Goal: Task Accomplishment & Management: Manage account settings

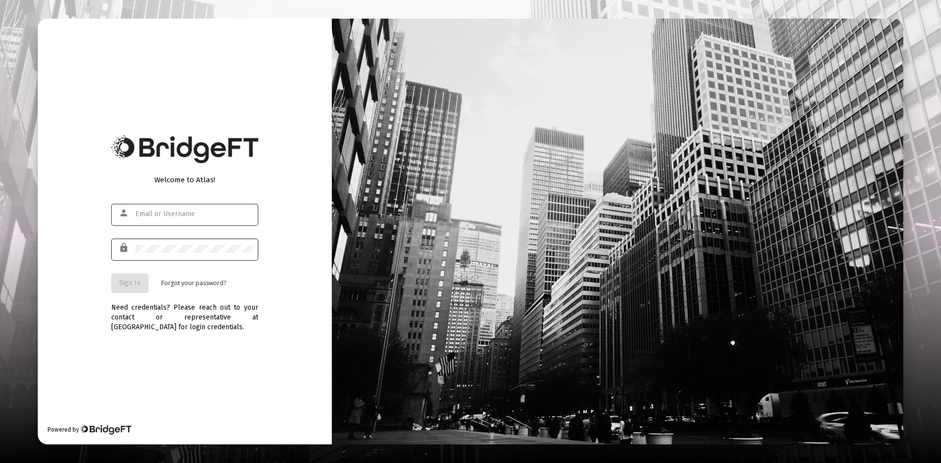
type input "[PERSON_NAME][EMAIL_ADDRESS][DOMAIN_NAME]"
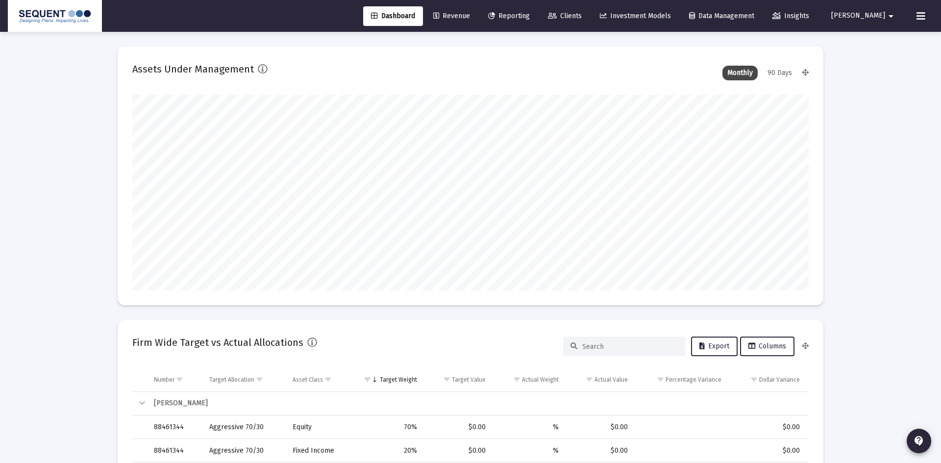
type input "[DATE]"
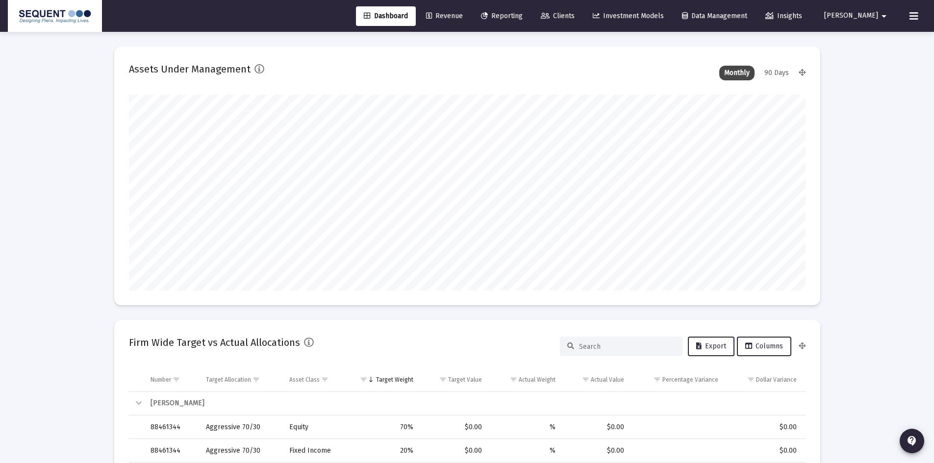
click at [598, 350] on input at bounding box center [627, 347] width 96 height 8
click at [601, 350] on input at bounding box center [627, 347] width 96 height 8
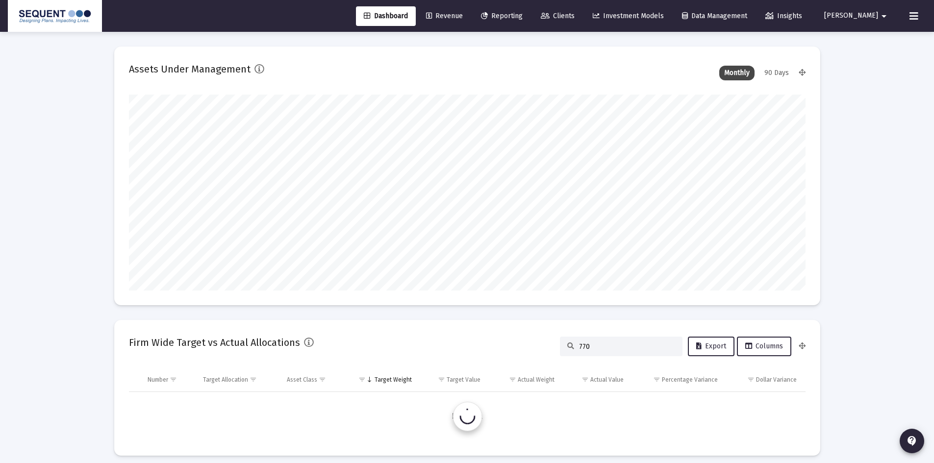
type input "7704"
click at [582, 11] on link "Clients" at bounding box center [557, 16] width 49 height 20
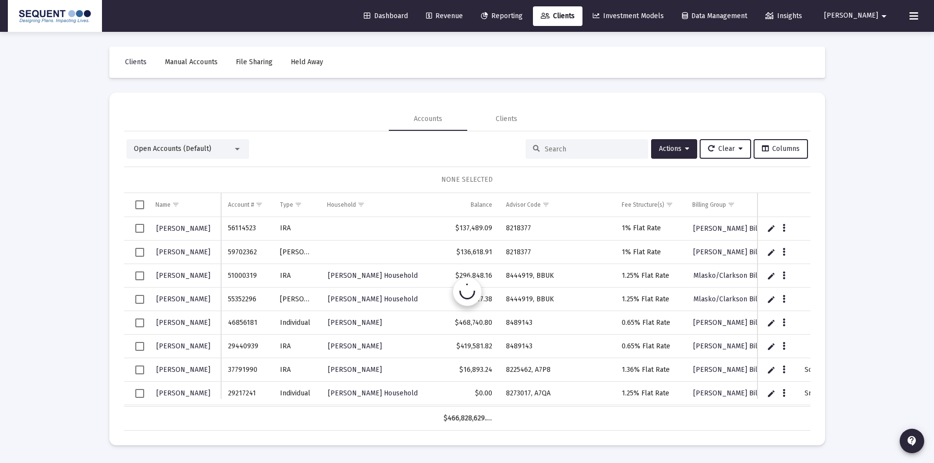
click at [572, 150] on input at bounding box center [592, 149] width 96 height 8
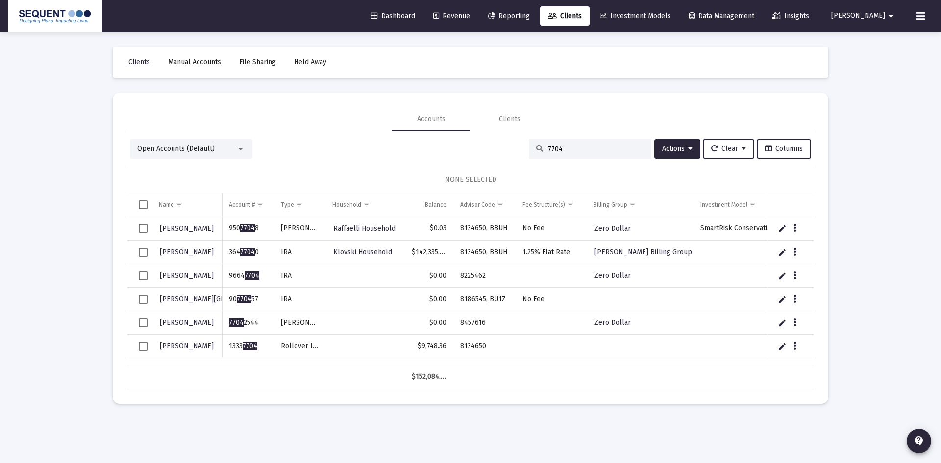
type input "7704"
click at [795, 346] on icon "Data grid" at bounding box center [794, 347] width 3 height 12
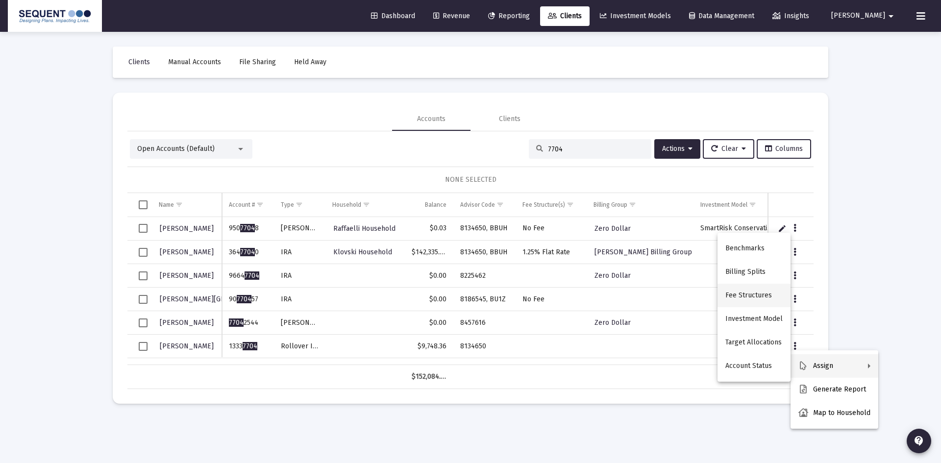
click at [750, 297] on button "Fee Structures" at bounding box center [753, 296] width 73 height 24
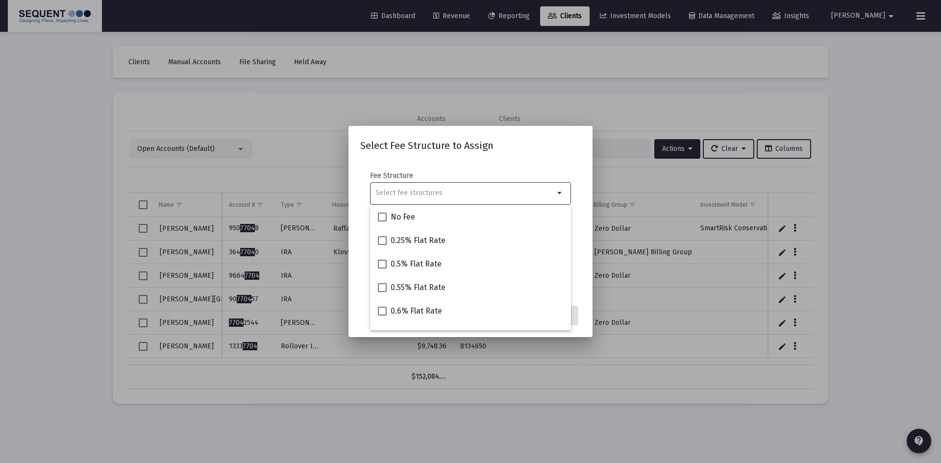
click at [438, 190] on input "Selection" at bounding box center [464, 193] width 179 height 8
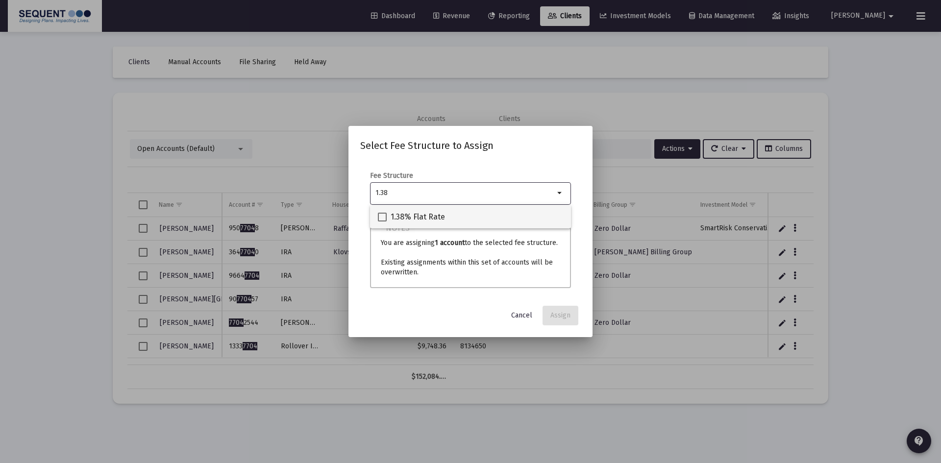
type input "1.38"
click at [407, 216] on span "1.38% Flat Rate" at bounding box center [418, 217] width 54 height 12
click at [382, 221] on input "1.38% Flat Rate" at bounding box center [382, 221] width 0 height 0
checkbox input "true"
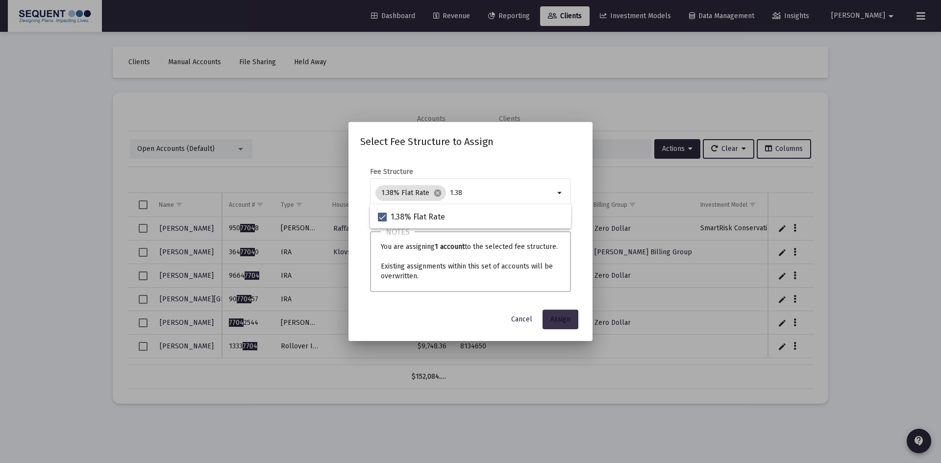
click at [570, 324] on button "Assign" at bounding box center [560, 320] width 36 height 20
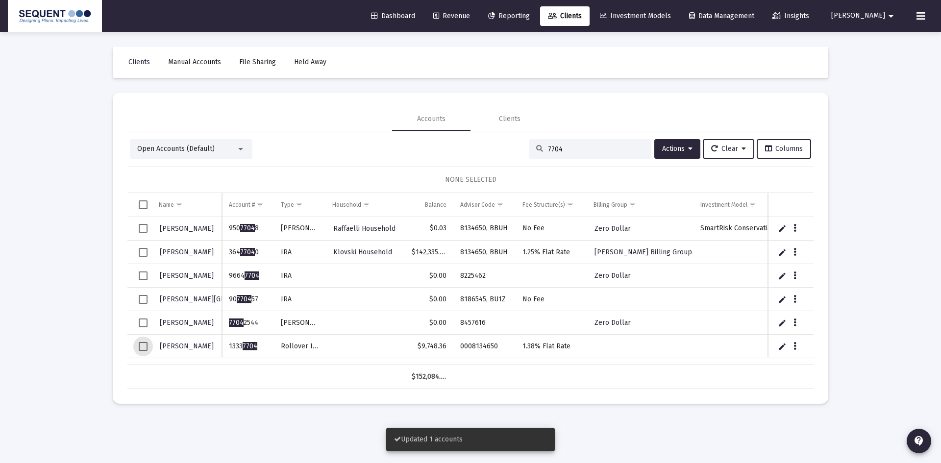
click at [140, 345] on span "Select row" at bounding box center [143, 346] width 9 height 9
click at [688, 148] on icon at bounding box center [690, 149] width 4 height 7
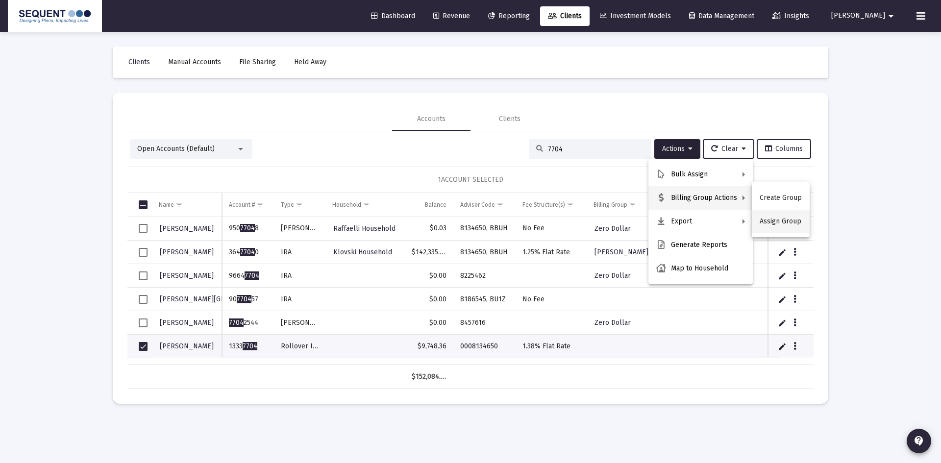
click at [775, 227] on button "Assign Group" at bounding box center [781, 222] width 58 height 24
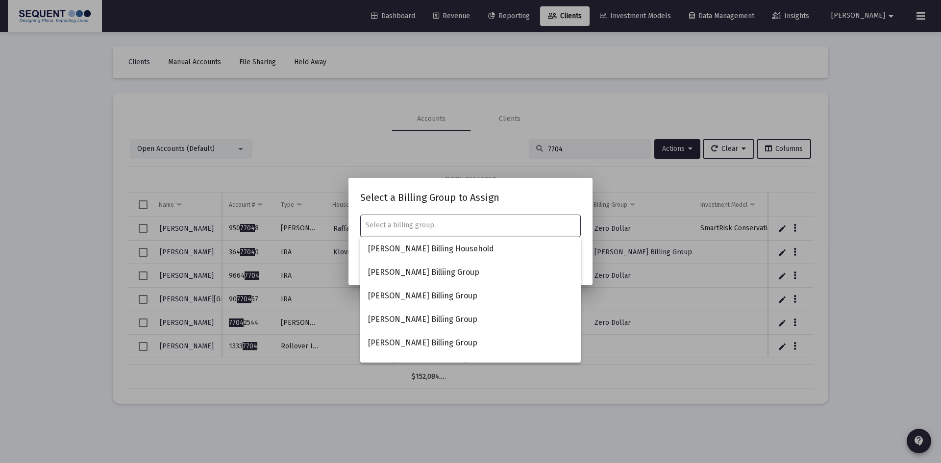
click at [425, 218] on div at bounding box center [471, 225] width 210 height 24
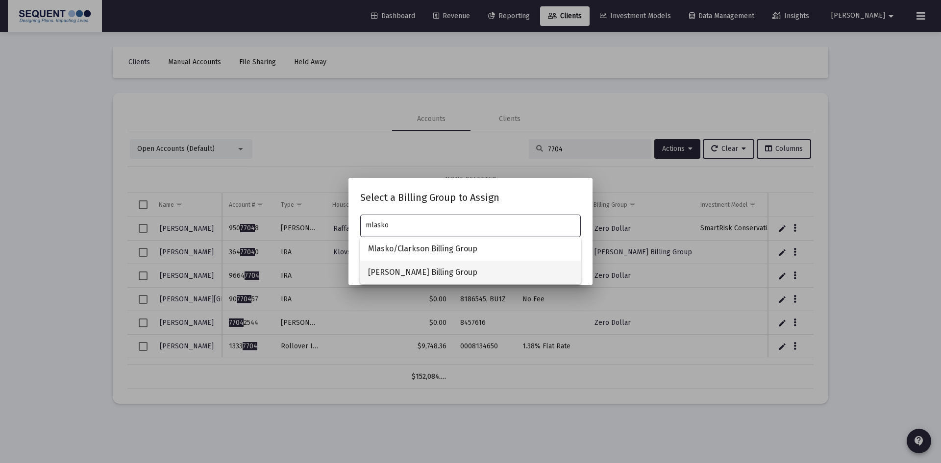
click at [414, 273] on span "[PERSON_NAME] Billing Group" at bounding box center [470, 273] width 205 height 24
type input "[PERSON_NAME] Billing Group"
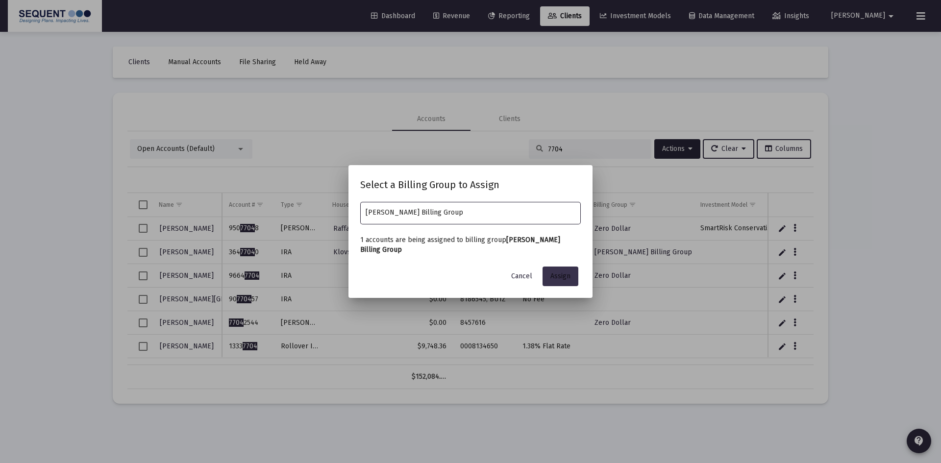
click at [557, 267] on button "Assign" at bounding box center [560, 277] width 36 height 20
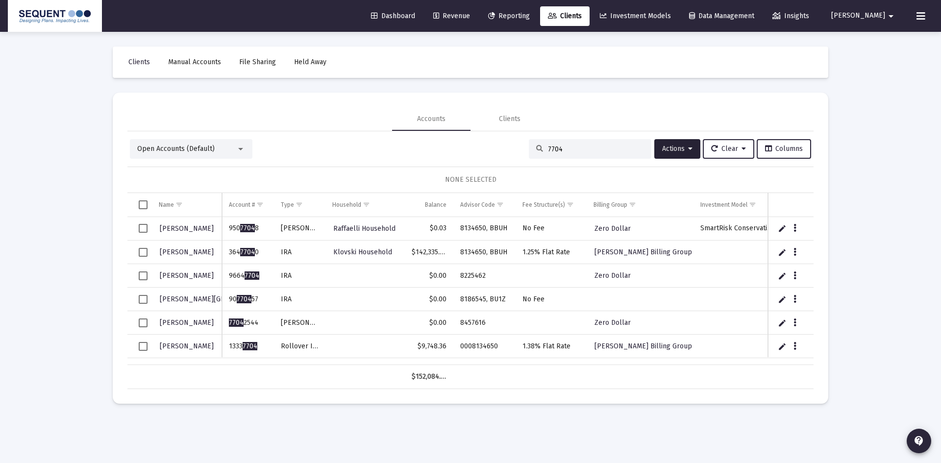
drag, startPoint x: 562, startPoint y: 149, endPoint x: 518, endPoint y: 147, distance: 44.2
click at [518, 147] on div "Open Accounts (Default) 7704 Actions Clear Columns" at bounding box center [470, 149] width 681 height 20
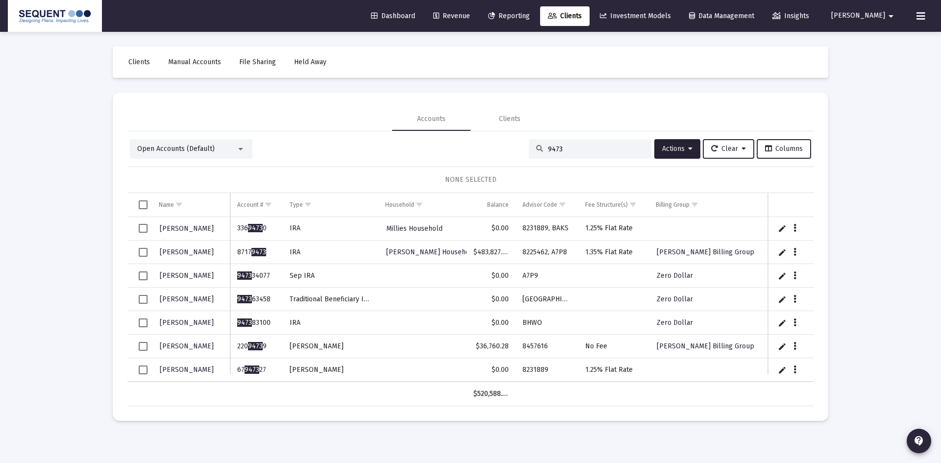
drag, startPoint x: 561, startPoint y: 150, endPoint x: 512, endPoint y: 150, distance: 49.0
click at [512, 150] on div "Open Accounts (Default) 9473 Actions Clear Columns" at bounding box center [470, 149] width 681 height 20
click at [548, 148] on input "9473" at bounding box center [596, 149] width 96 height 8
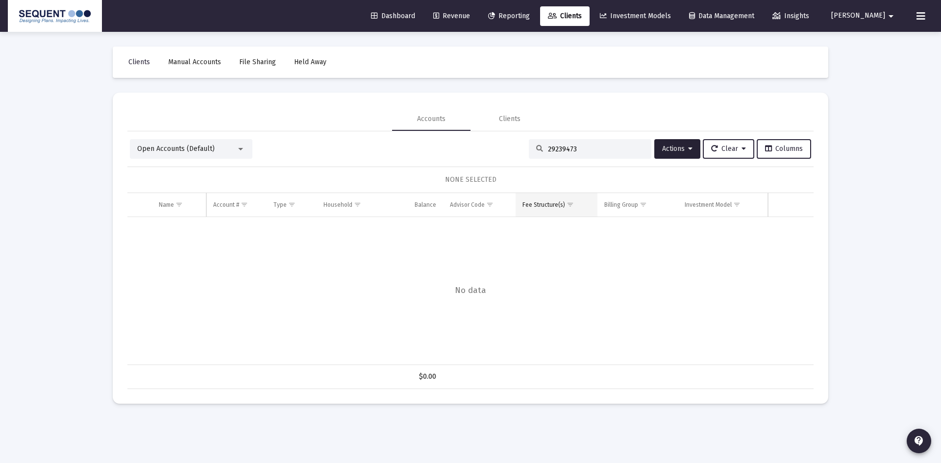
type input "2923-9473"
drag, startPoint x: 584, startPoint y: 150, endPoint x: 520, endPoint y: 151, distance: 64.2
click at [520, 151] on div "Open Accounts (Default) 2923-9473 Actions Clear Columns" at bounding box center [470, 149] width 681 height 20
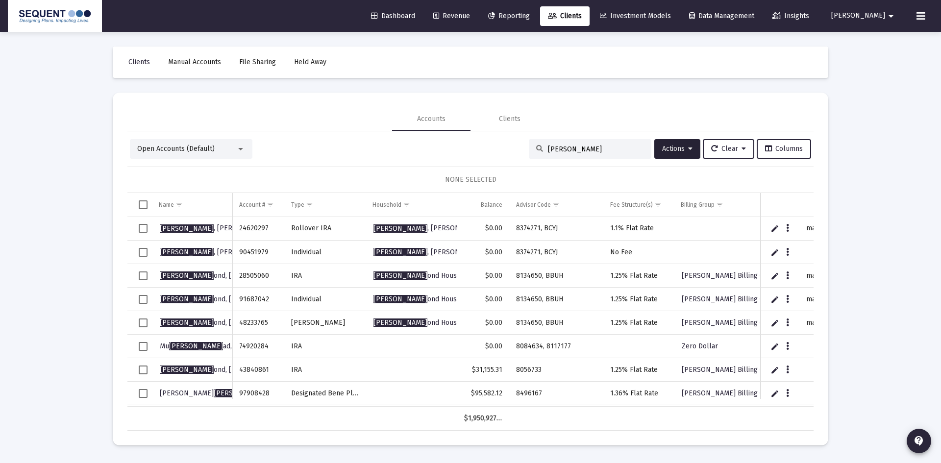
drag, startPoint x: 577, startPoint y: 149, endPoint x: 493, endPoint y: 149, distance: 83.3
click at [494, 148] on div "Open Accounts (Default) [PERSON_NAME] Actions Clear Columns" at bounding box center [470, 149] width 681 height 20
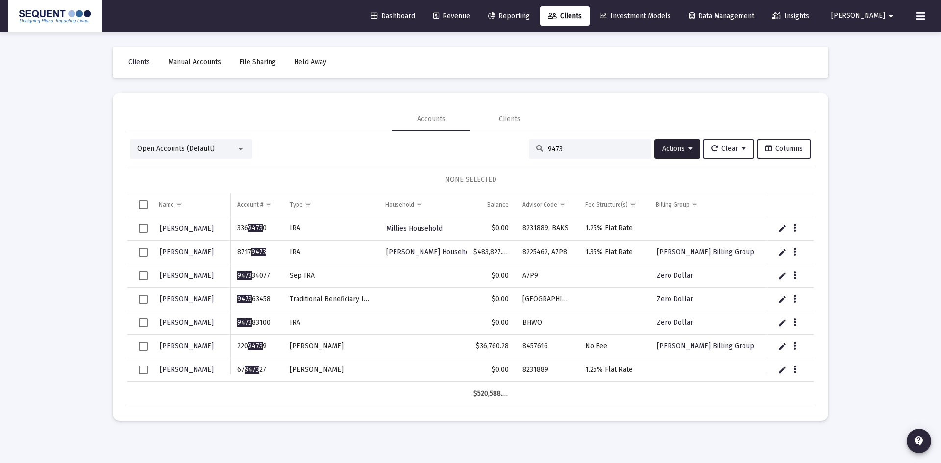
click at [569, 144] on div "9473" at bounding box center [590, 149] width 123 height 20
drag, startPoint x: 566, startPoint y: 149, endPoint x: 511, endPoint y: 150, distance: 54.4
click at [511, 150] on div "Open Accounts (Default) 9473 Actions Clear Columns" at bounding box center [470, 149] width 681 height 20
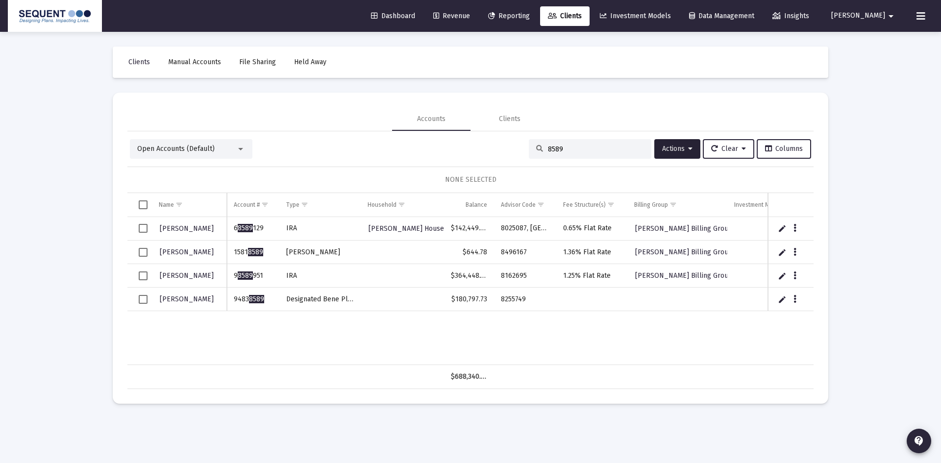
type input "8589"
drag, startPoint x: 272, startPoint y: 299, endPoint x: 232, endPoint y: 301, distance: 40.2
click at [232, 301] on td "9483 8589" at bounding box center [253, 300] width 52 height 24
copy td "9483 8589"
drag, startPoint x: 375, startPoint y: 326, endPoint x: 401, endPoint y: 321, distance: 26.4
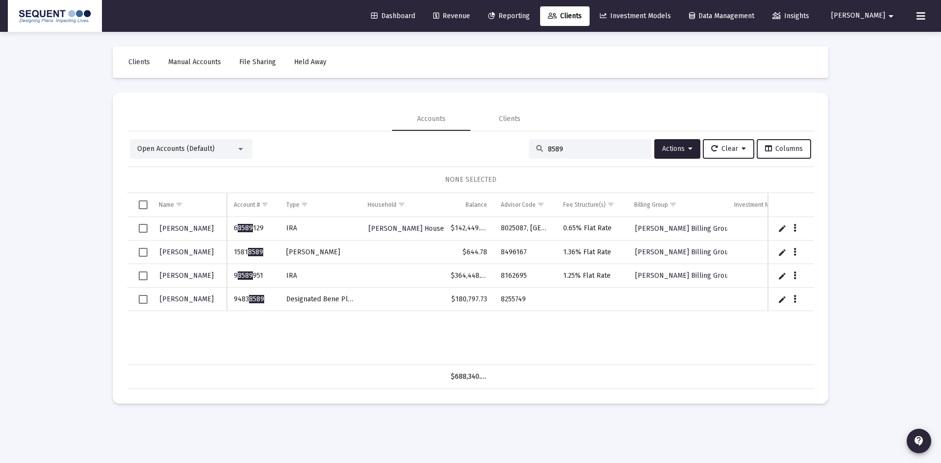
click at [375, 325] on div "[PERSON_NAME] 6 8589 129 [PERSON_NAME] Household $142,449.94 8025087, [GEOGRAPH…" at bounding box center [488, 291] width 723 height 148
drag, startPoint x: 516, startPoint y: 301, endPoint x: 492, endPoint y: 304, distance: 24.2
click at [492, 304] on tr "[PERSON_NAME] 9483 8589 Designated Bene Plan $180,797.73 8255749" at bounding box center [488, 300] width 723 height 24
copy tr "8255749"
click at [794, 298] on icon "Data grid" at bounding box center [794, 300] width 3 height 12
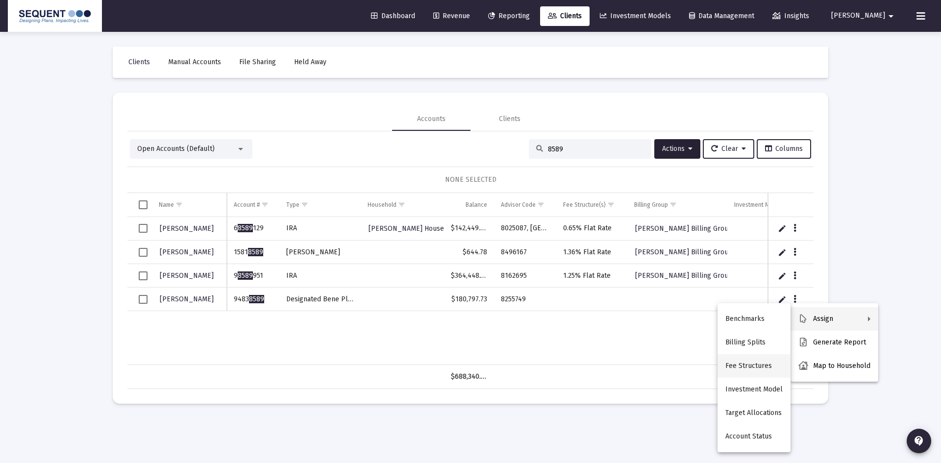
click at [755, 361] on button "Fee Structures" at bounding box center [753, 366] width 73 height 24
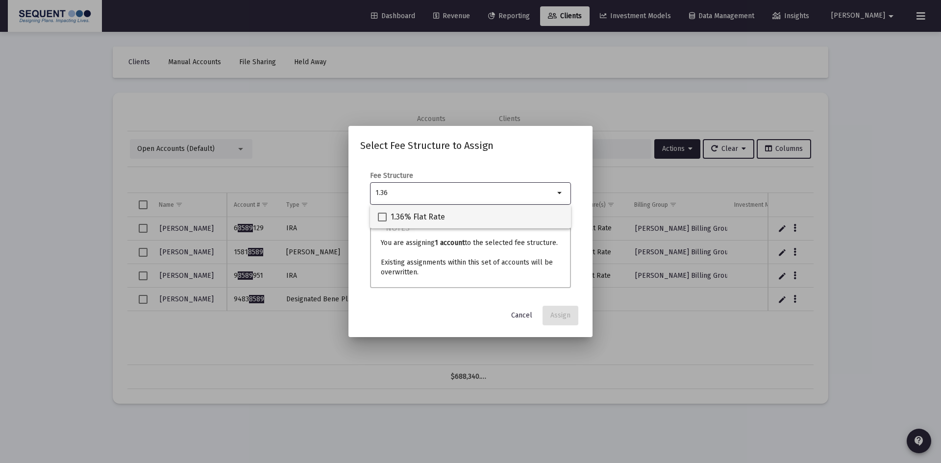
type input "1.36"
click at [404, 220] on span "1.36% Flat Rate" at bounding box center [418, 217] width 54 height 12
click at [382, 221] on input "1.36% Flat Rate" at bounding box center [382, 221] width 0 height 0
checkbox input "true"
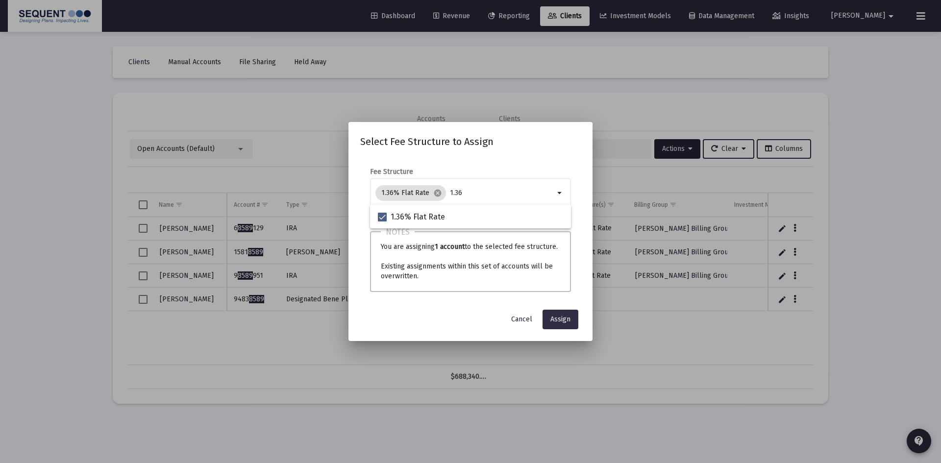
click at [560, 324] on button "Assign" at bounding box center [560, 320] width 36 height 20
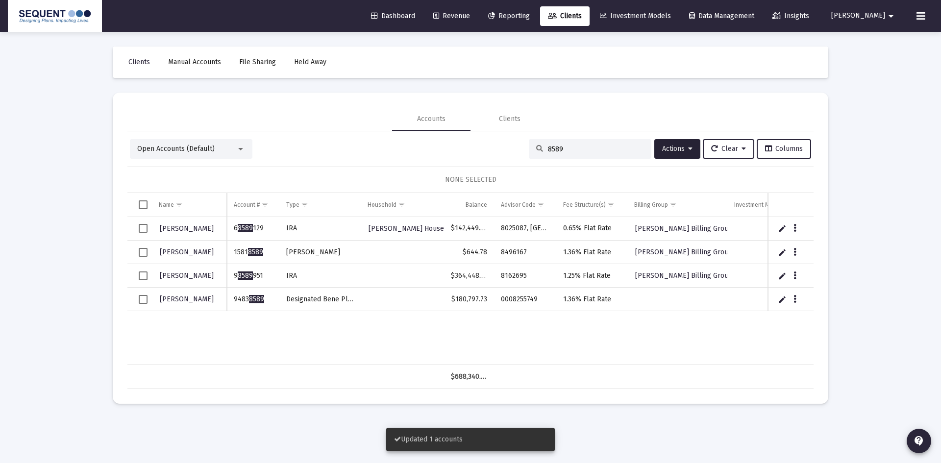
click at [137, 302] on td "Data grid" at bounding box center [139, 300] width 25 height 24
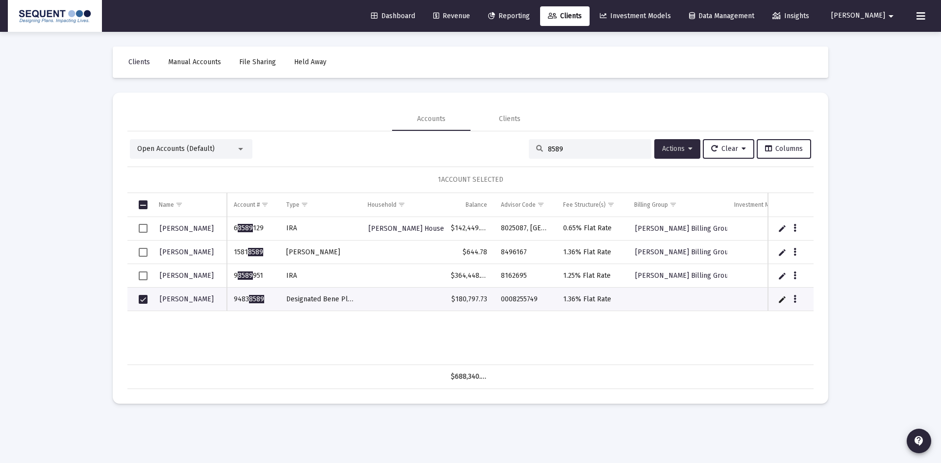
click at [672, 147] on span "Actions" at bounding box center [677, 149] width 30 height 8
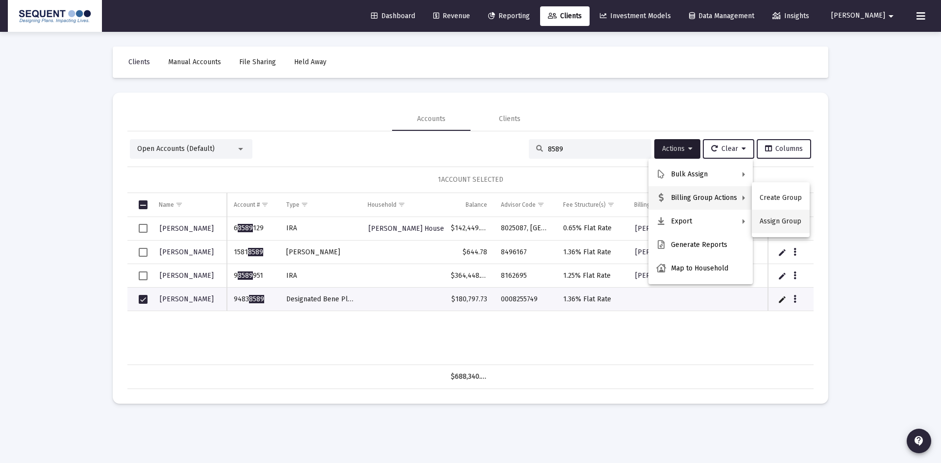
click at [774, 226] on button "Assign Group" at bounding box center [781, 222] width 58 height 24
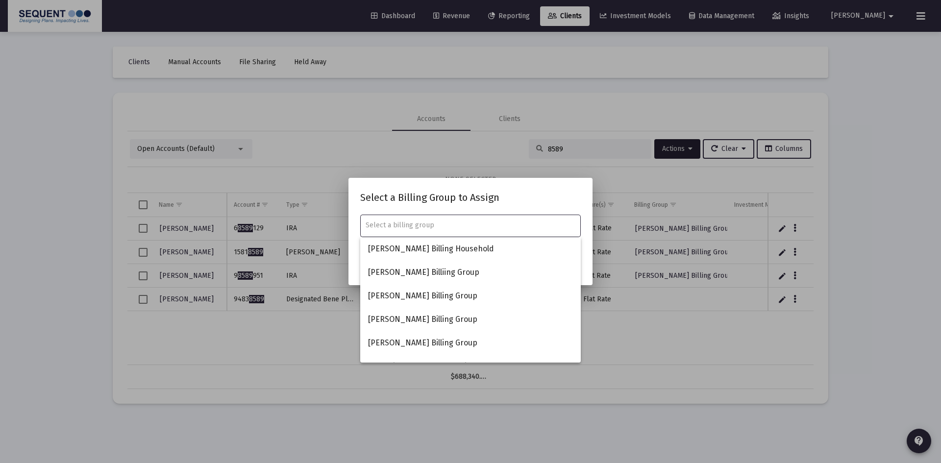
click at [412, 221] on input "text" at bounding box center [471, 225] width 210 height 8
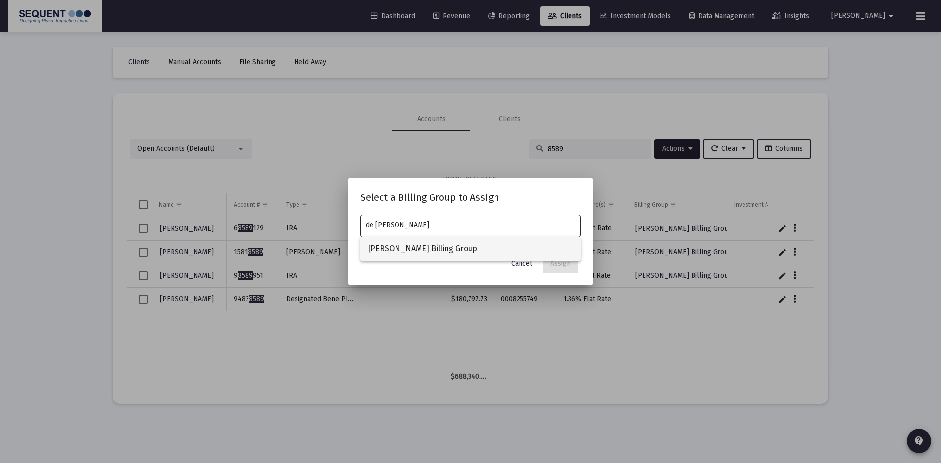
click at [405, 244] on span "[PERSON_NAME] Billing Group" at bounding box center [470, 249] width 205 height 24
type input "[PERSON_NAME] Billing Group"
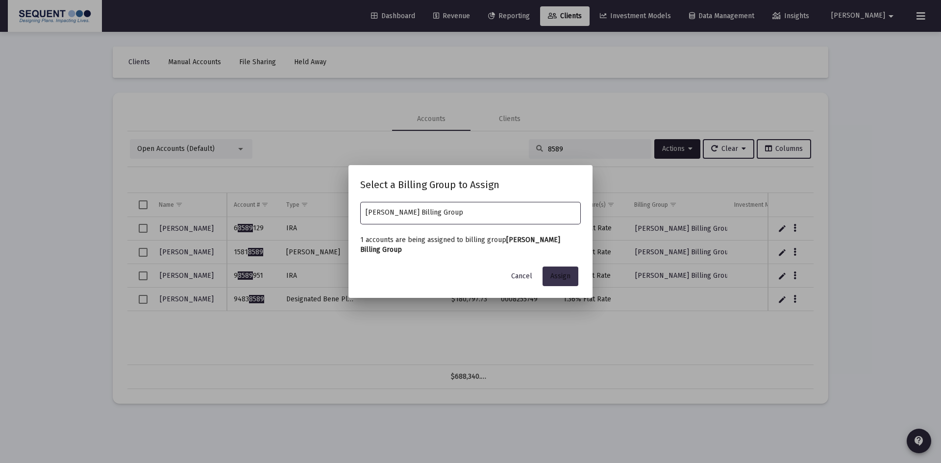
click at [566, 282] on button "Assign" at bounding box center [560, 277] width 36 height 20
